Goal: Transaction & Acquisition: Purchase product/service

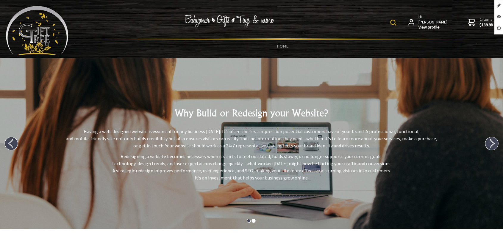
click at [52, 29] on img at bounding box center [37, 30] width 62 height 49
